Goal: Task Accomplishment & Management: Complete application form

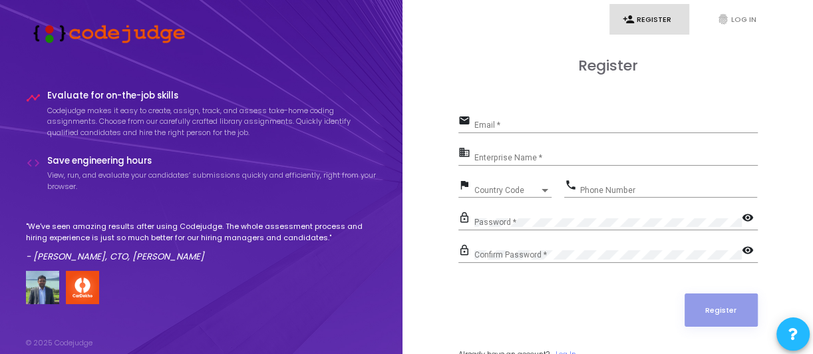
click at [587, 118] on div "Email *" at bounding box center [615, 122] width 283 height 21
type input "akar"
click at [531, 156] on input "Enterprise Name *" at bounding box center [615, 157] width 283 height 9
click at [743, 28] on link "fingerprint Log In" at bounding box center [744, 19] width 80 height 31
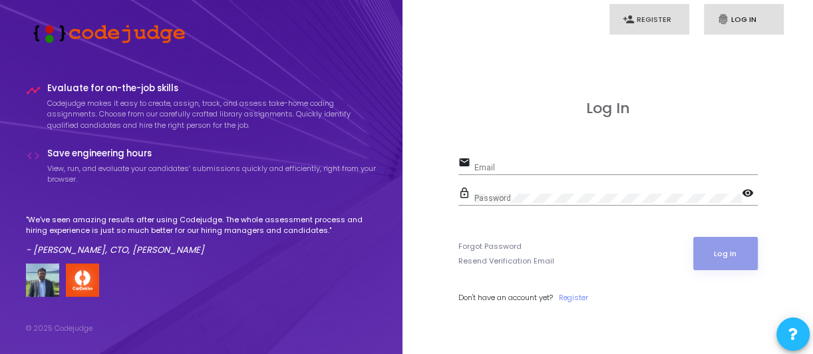
click at [673, 23] on link "person_add Register" at bounding box center [649, 19] width 80 height 31
